Goal: Task Accomplishment & Management: Use online tool/utility

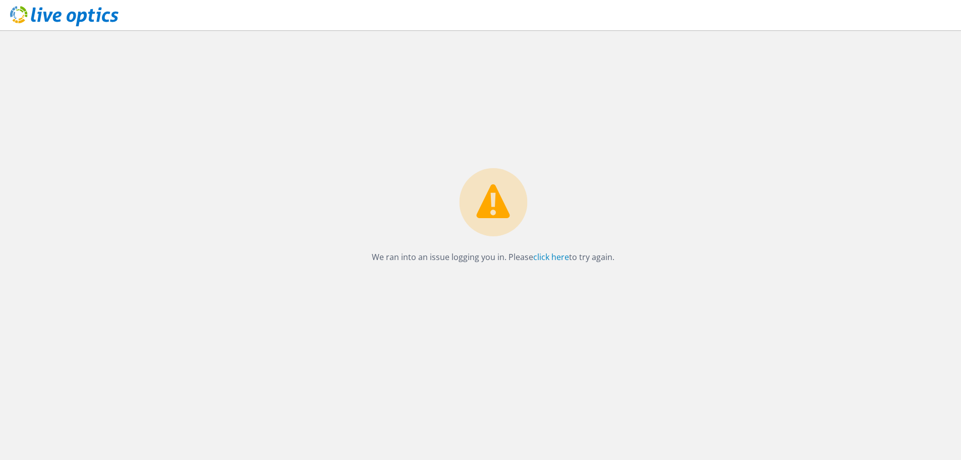
click at [97, 13] on use at bounding box center [64, 16] width 108 height 20
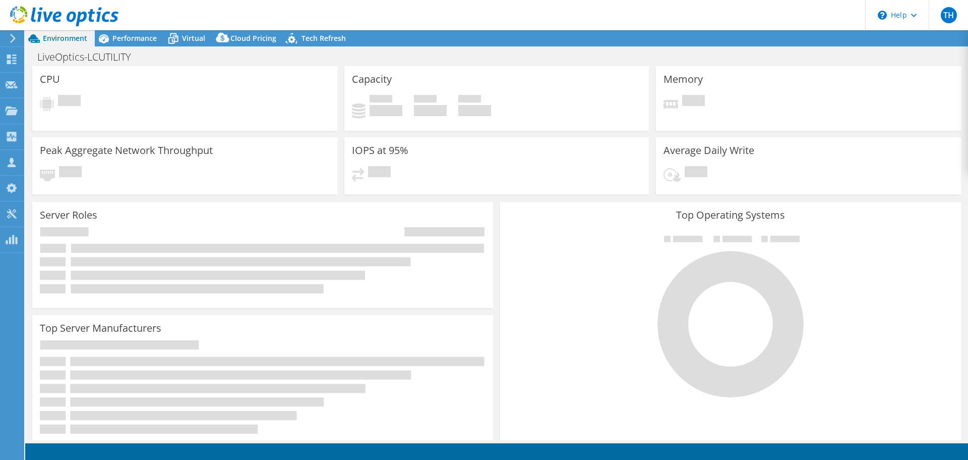
select select "USD"
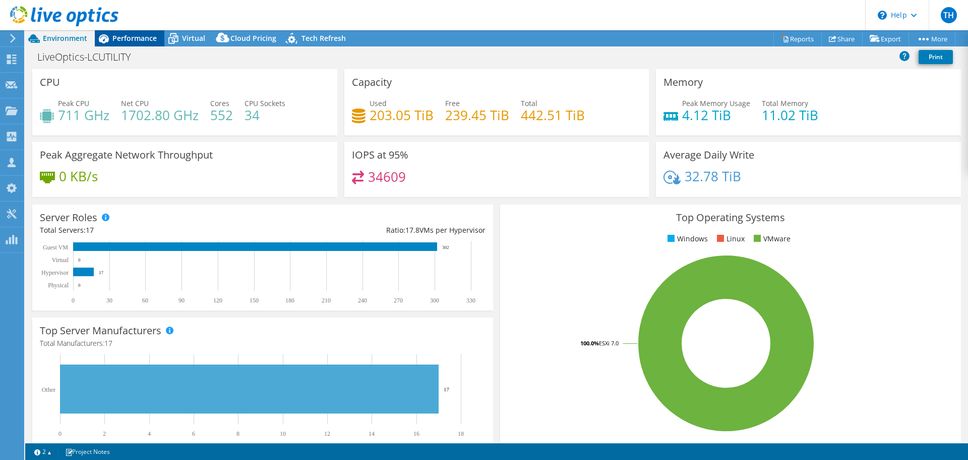
click at [132, 43] on div "Performance" at bounding box center [130, 38] width 70 height 16
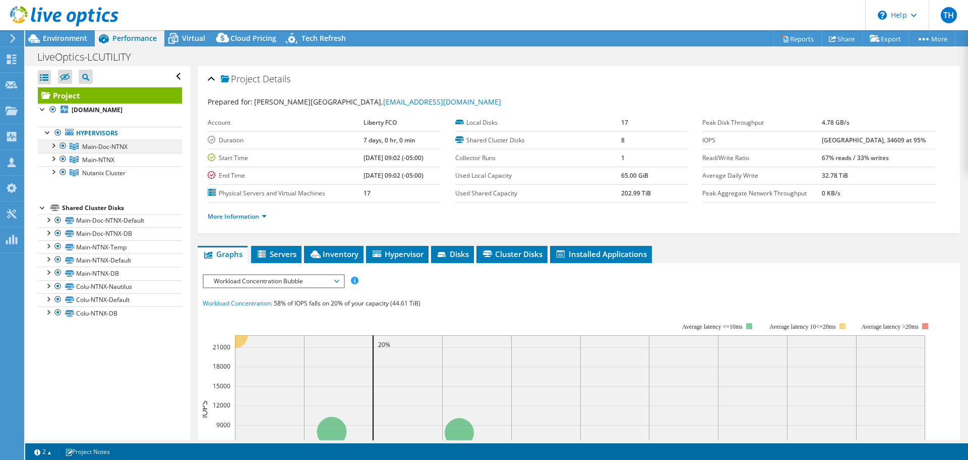
click at [51, 150] on div at bounding box center [53, 145] width 10 height 10
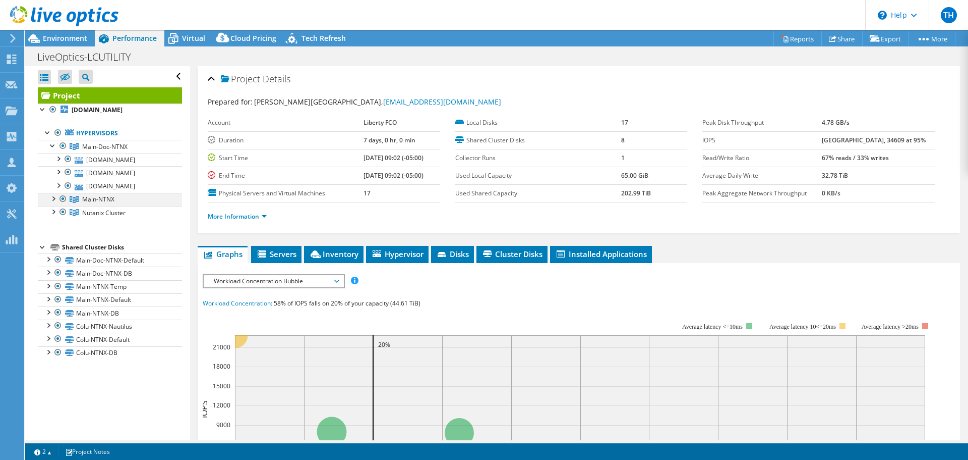
click at [51, 203] on div at bounding box center [53, 198] width 10 height 10
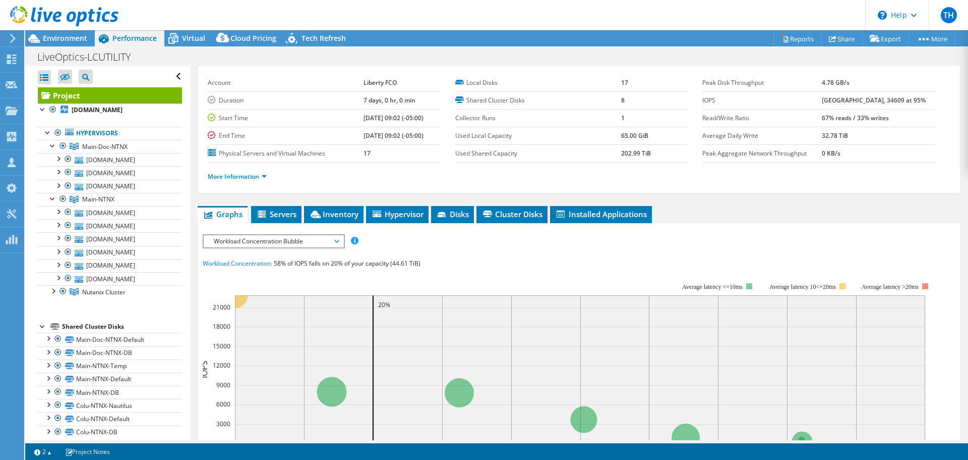
scroll to position [50, 0]
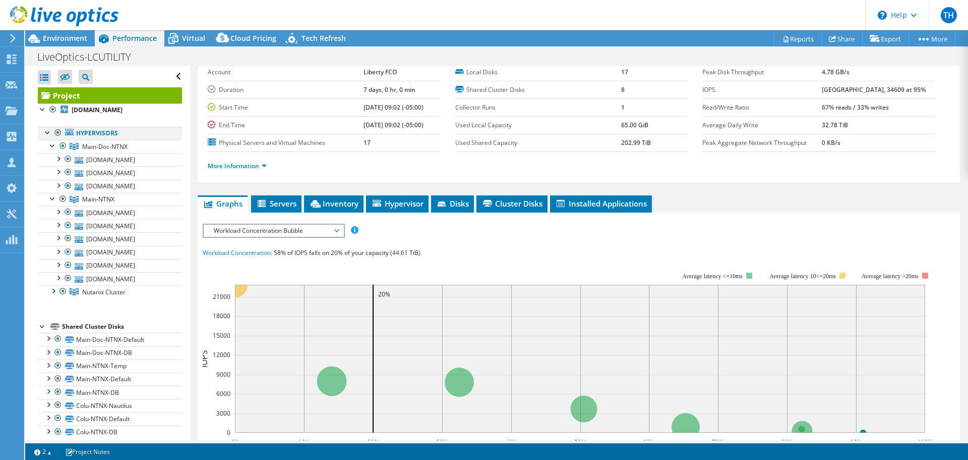
click at [49, 137] on div at bounding box center [48, 132] width 10 height 10
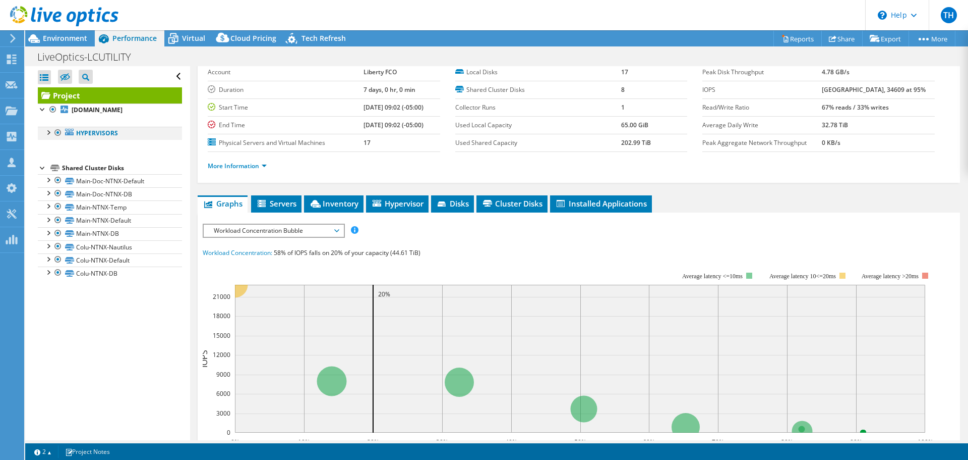
click at [47, 137] on div at bounding box center [48, 132] width 10 height 10
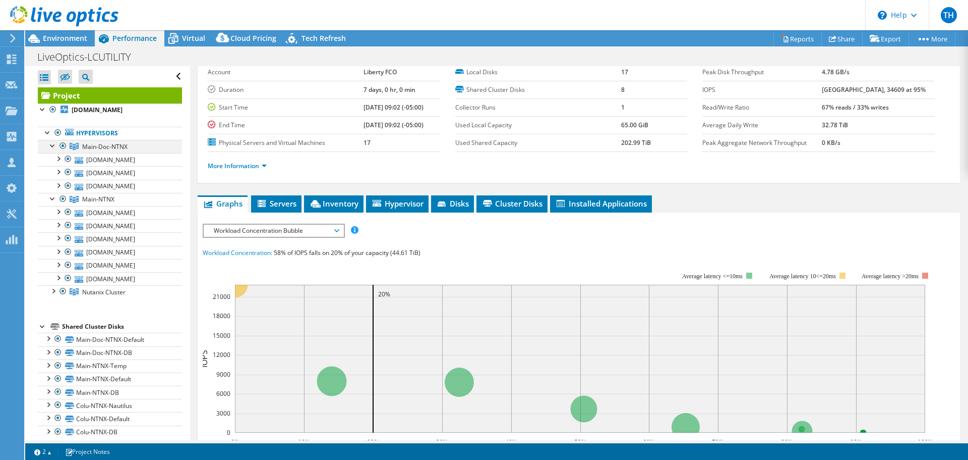
click at [51, 150] on div at bounding box center [53, 145] width 10 height 10
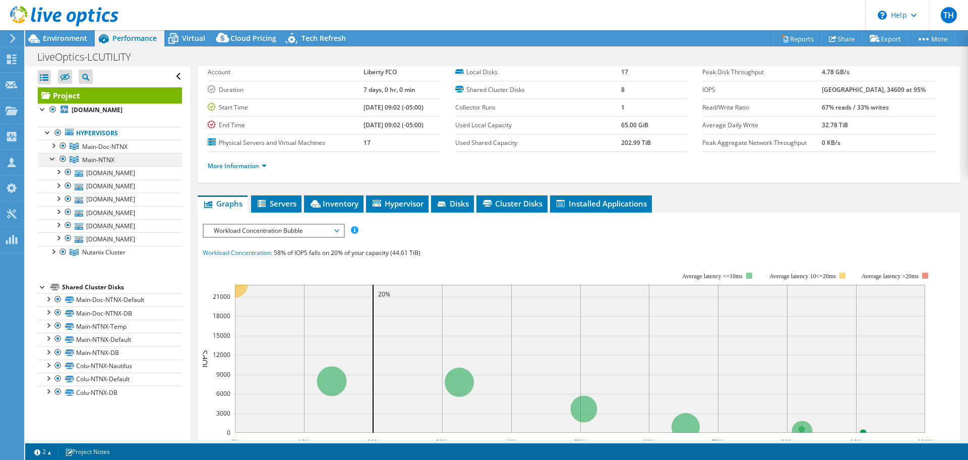
click at [51, 163] on div at bounding box center [53, 158] width 10 height 10
